Goal: Information Seeking & Learning: Check status

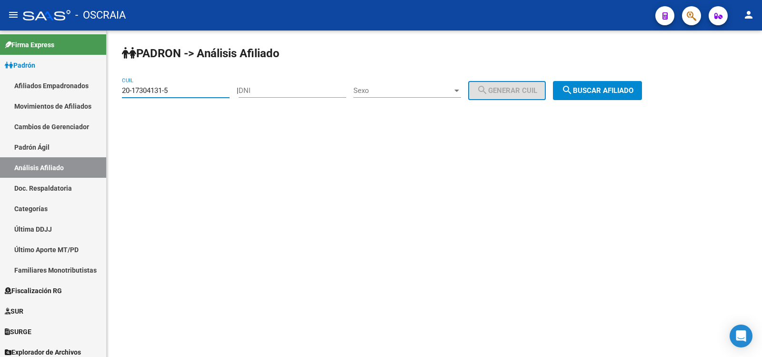
type input "20-17304131-5"
click at [596, 93] on span "search Buscar afiliado" at bounding box center [598, 90] width 72 height 9
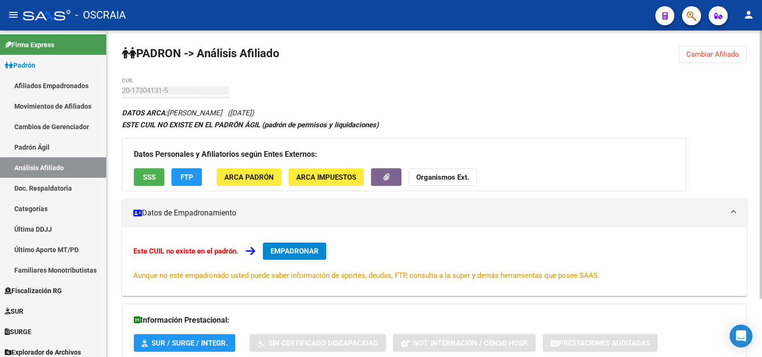
drag, startPoint x: 170, startPoint y: 112, endPoint x: 266, endPoint y: 110, distance: 96.3
click at [254, 110] on icon "DATOS ARCA: [PERSON_NAME] ([DATE])" at bounding box center [188, 113] width 132 height 9
copy span "[PERSON_NAME]"
click at [329, 80] on div "PADRON -> Análisis Afiliado Cambiar Afiliado 20-17304131-5 CUIL DATOS ARCA: [PE…" at bounding box center [435, 228] width 656 height 397
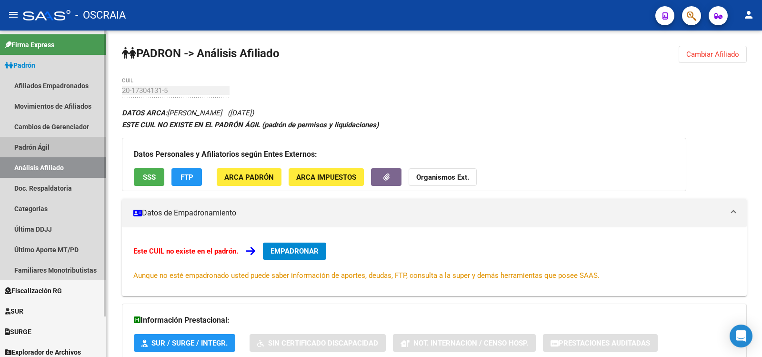
drag, startPoint x: 46, startPoint y: 150, endPoint x: 43, endPoint y: 158, distance: 8.8
click at [45, 150] on link "Padrón Ágil" at bounding box center [53, 147] width 106 height 20
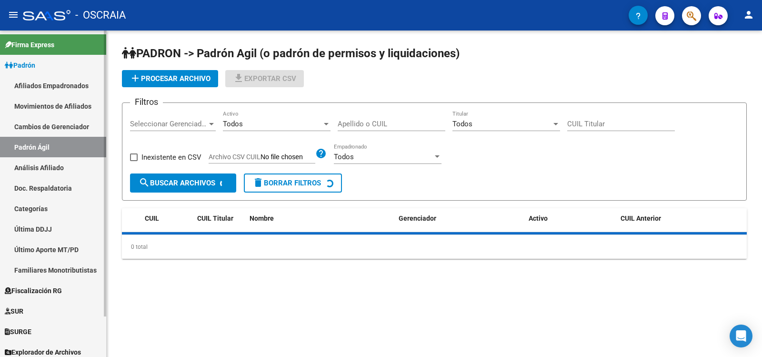
click at [45, 161] on link "Análisis Afiliado" at bounding box center [53, 167] width 106 height 20
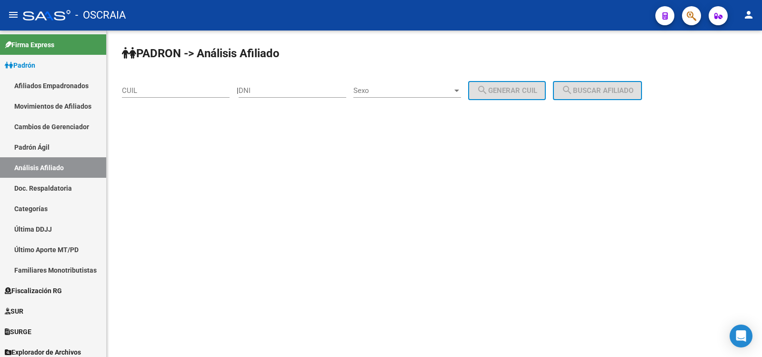
drag, startPoint x: 152, startPoint y: 84, endPoint x: 152, endPoint y: 89, distance: 5.2
paste input "20-17304131-5"
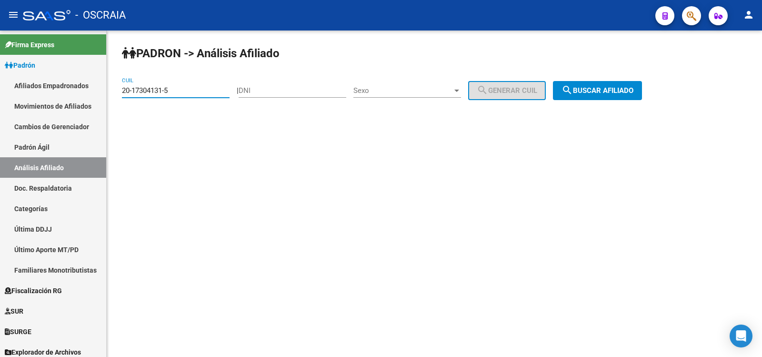
type input "20-17304131-5"
click at [629, 88] on span "search Buscar afiliado" at bounding box center [598, 90] width 72 height 9
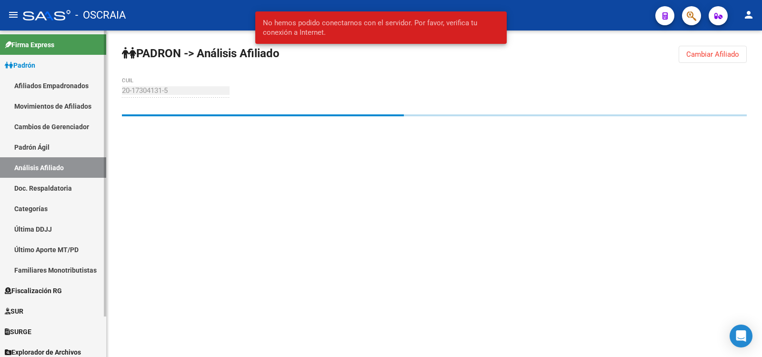
drag, startPoint x: 66, startPoint y: 142, endPoint x: 66, endPoint y: 157, distance: 15.7
click at [66, 142] on link "Padrón Ágil" at bounding box center [53, 147] width 106 height 20
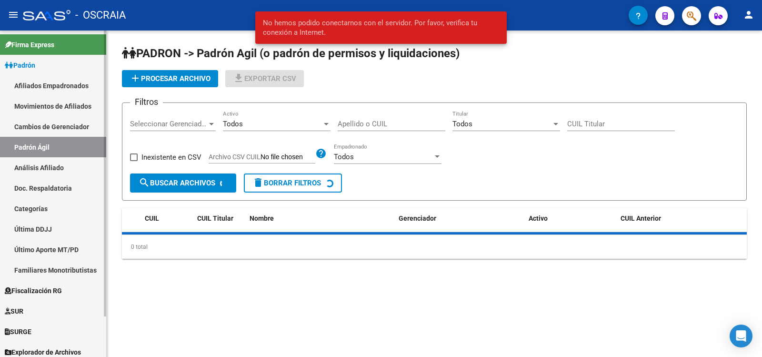
click at [66, 159] on link "Análisis Afiliado" at bounding box center [53, 167] width 106 height 20
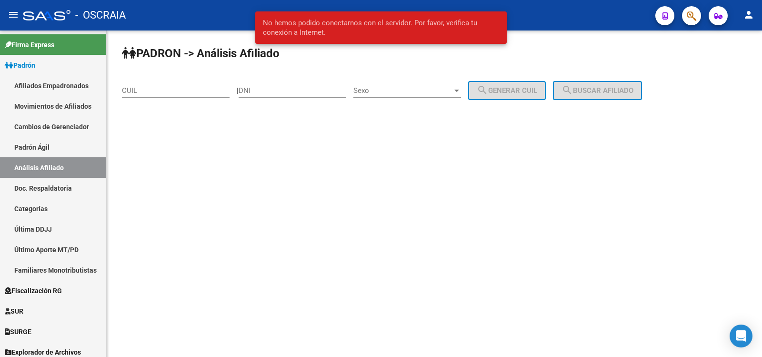
click at [163, 91] on input "CUIL" at bounding box center [176, 90] width 108 height 9
paste input "20-17304131-5"
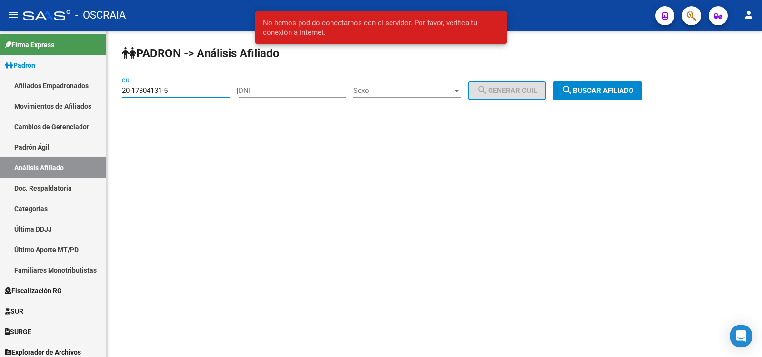
type input "20-17304131-5"
click at [607, 86] on span "search Buscar afiliado" at bounding box center [598, 90] width 72 height 9
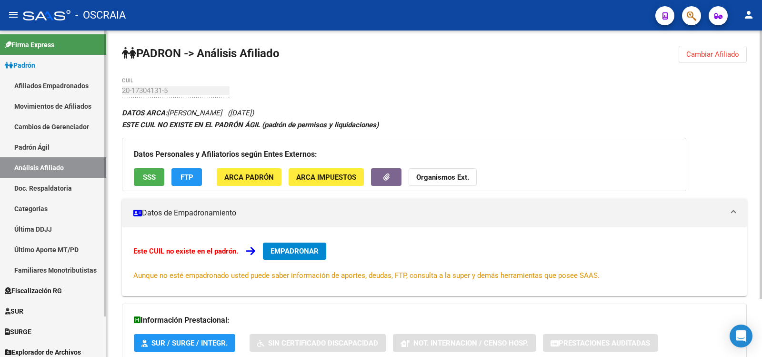
click at [40, 149] on link "Padrón Ágil" at bounding box center [53, 147] width 106 height 20
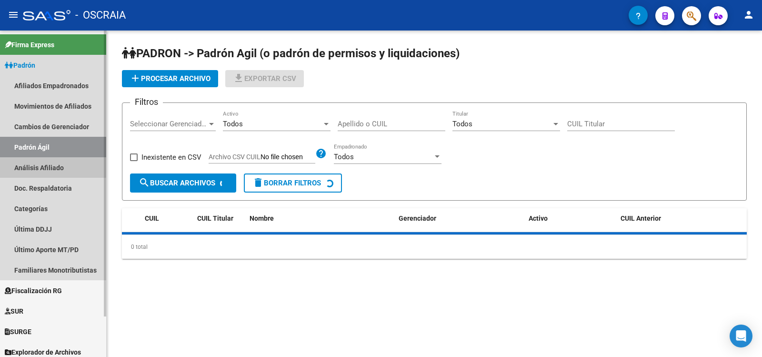
click at [40, 165] on link "Análisis Afiliado" at bounding box center [53, 167] width 106 height 20
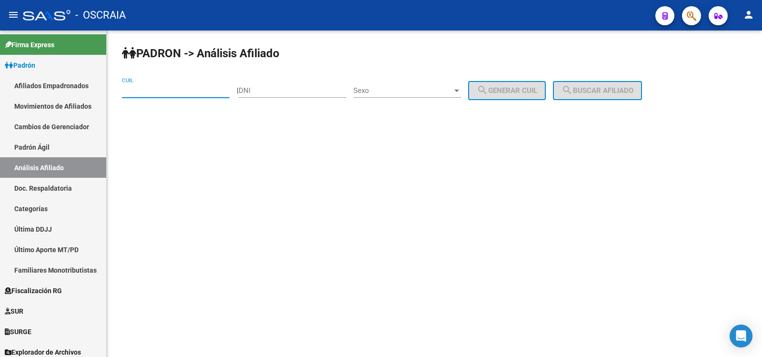
click at [173, 88] on input "CUIL" at bounding box center [176, 90] width 108 height 9
paste input "24-43907649-2"
type input "24-43907649-2"
click at [613, 88] on span "search Buscar afiliado" at bounding box center [598, 90] width 72 height 9
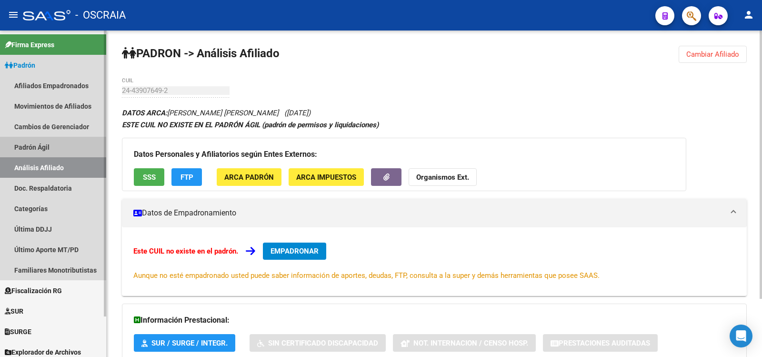
click at [73, 146] on link "Padrón Ágil" at bounding box center [53, 147] width 106 height 20
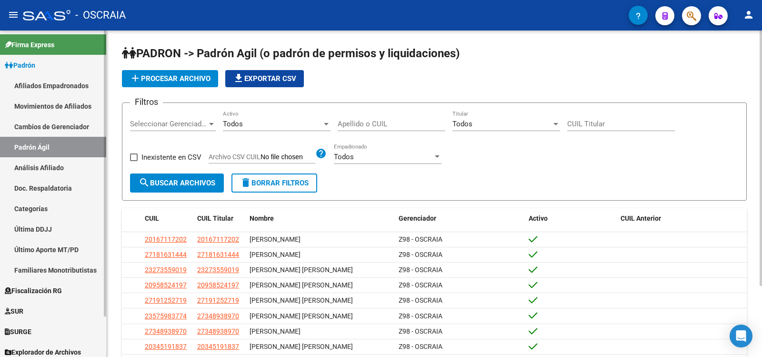
click at [42, 164] on link "Análisis Afiliado" at bounding box center [53, 167] width 106 height 20
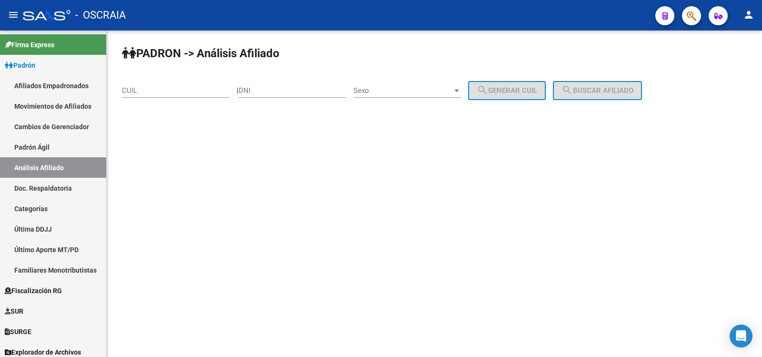
click at [173, 85] on div "CUIL" at bounding box center [176, 87] width 108 height 20
click at [173, 91] on input "CUIL" at bounding box center [176, 90] width 108 height 9
paste input "24-43907649-2"
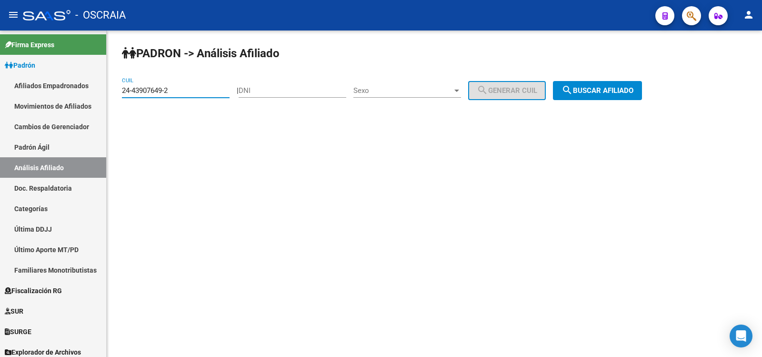
type input "24-43907649-2"
click at [642, 86] on button "search Buscar afiliado" at bounding box center [597, 90] width 89 height 19
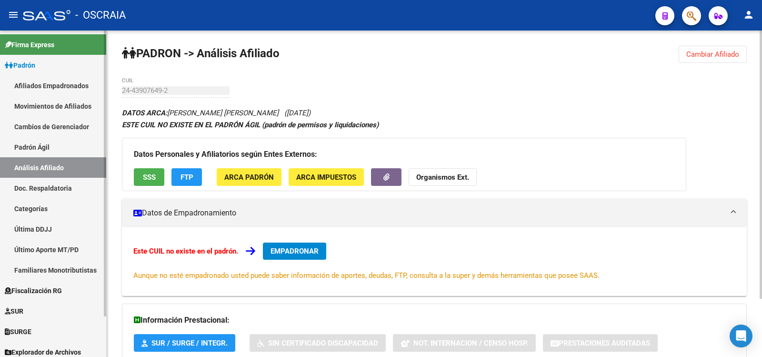
click at [77, 155] on link "Padrón Ágil" at bounding box center [53, 147] width 106 height 20
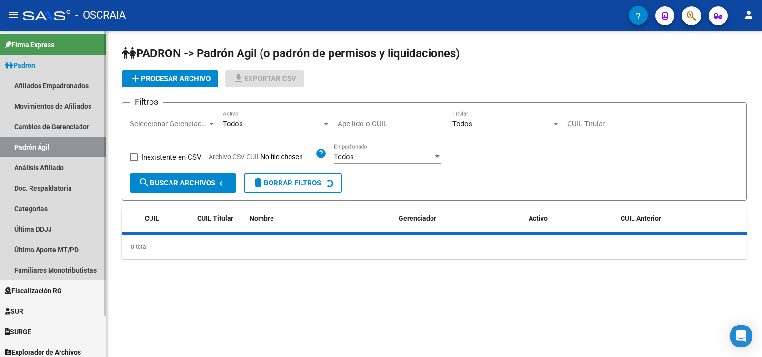
click at [72, 171] on link "Análisis Afiliado" at bounding box center [53, 167] width 106 height 20
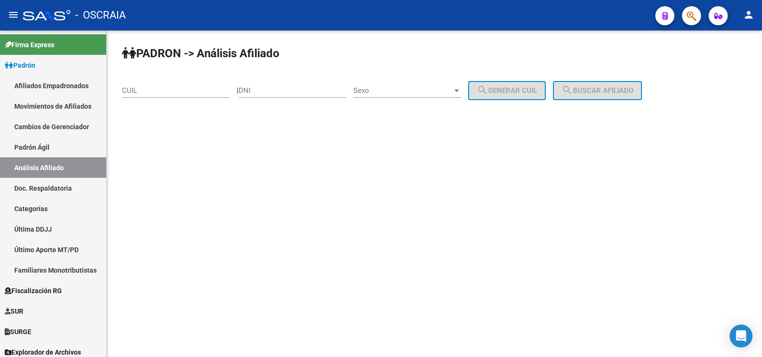
click at [164, 92] on input "CUIL" at bounding box center [176, 90] width 108 height 9
paste input "23-23330678-9"
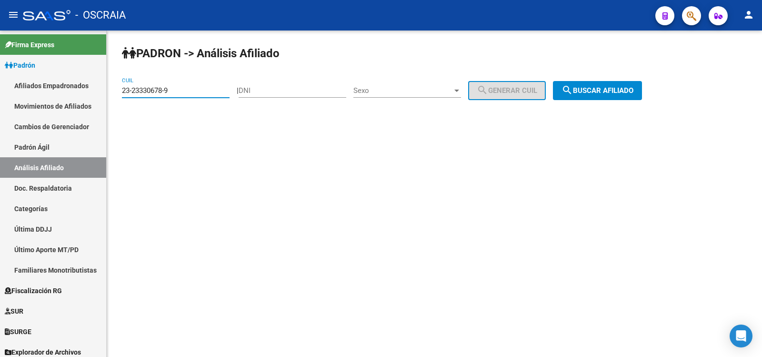
type input "23-23330678-9"
click at [606, 86] on button "search Buscar afiliado" at bounding box center [597, 90] width 89 height 19
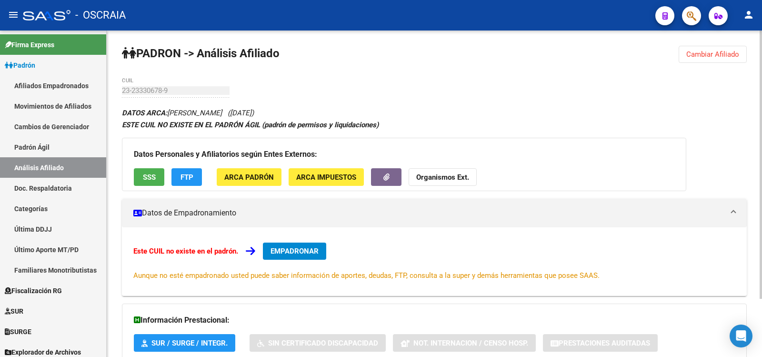
click at [119, 91] on div "PADRON -> Análisis Afiliado Cambiar Afiliado 23-23330678-9 CUIL DATOS ARCA: [PE…" at bounding box center [435, 228] width 656 height 397
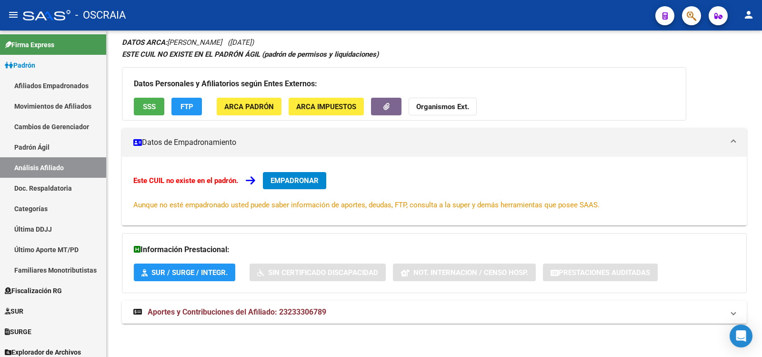
click at [350, 306] on mat-expansion-panel-header "Aportes y Contribuciones del Afiliado: 23233306789" at bounding box center [434, 312] width 625 height 23
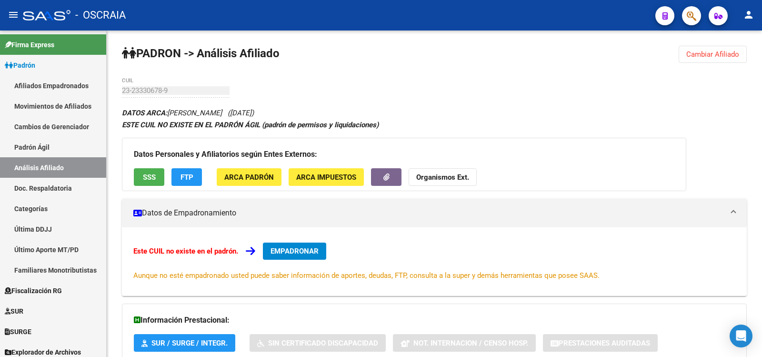
scroll to position [126, 0]
